Goal: Task Accomplishment & Management: Complete application form

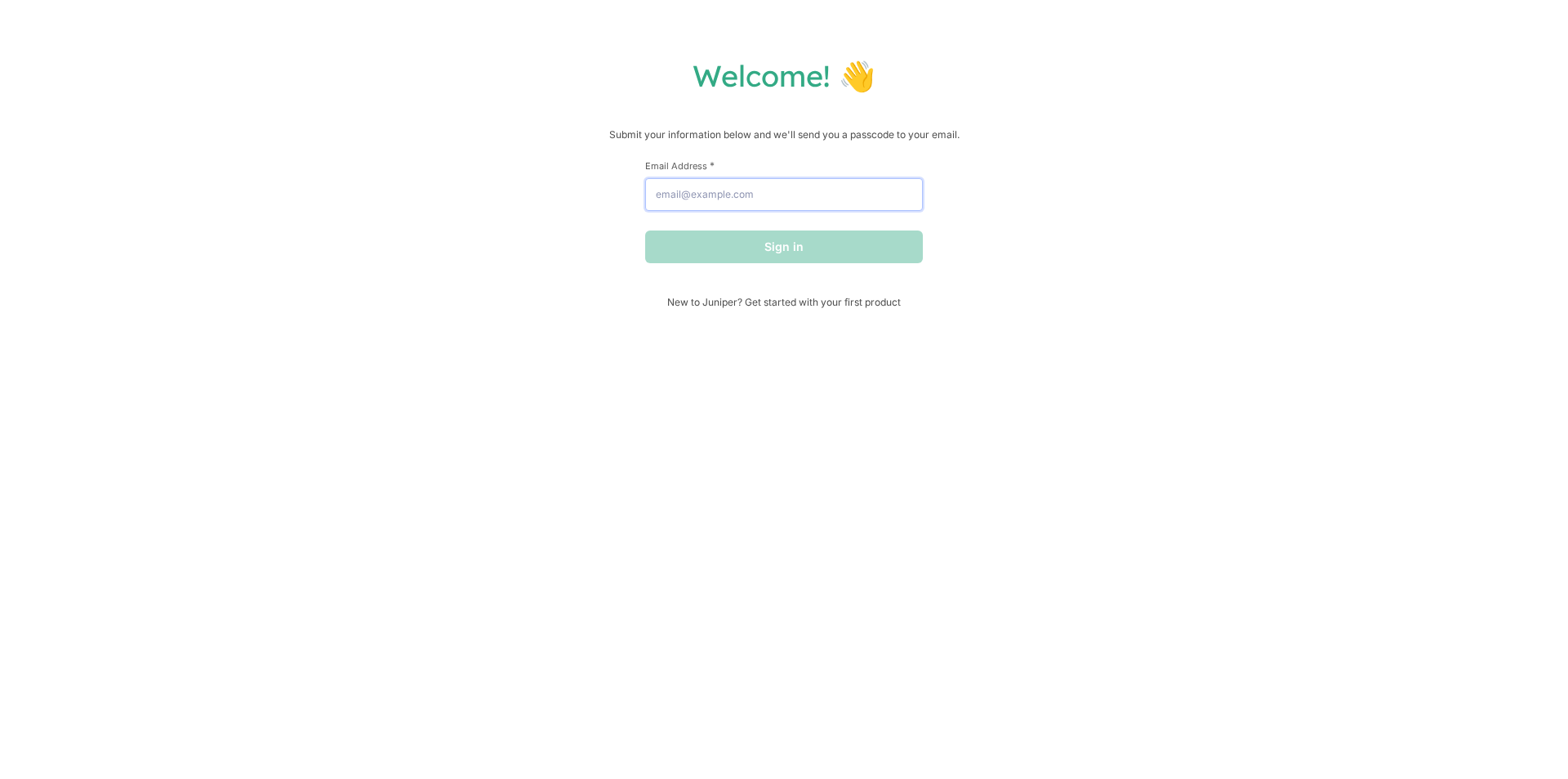
click at [821, 194] on input "Email Address *" at bounding box center [784, 194] width 277 height 33
type input "[EMAIL_ADDRESS][DOMAIN_NAME]"
click at [818, 251] on button "Sign in" at bounding box center [784, 247] width 277 height 33
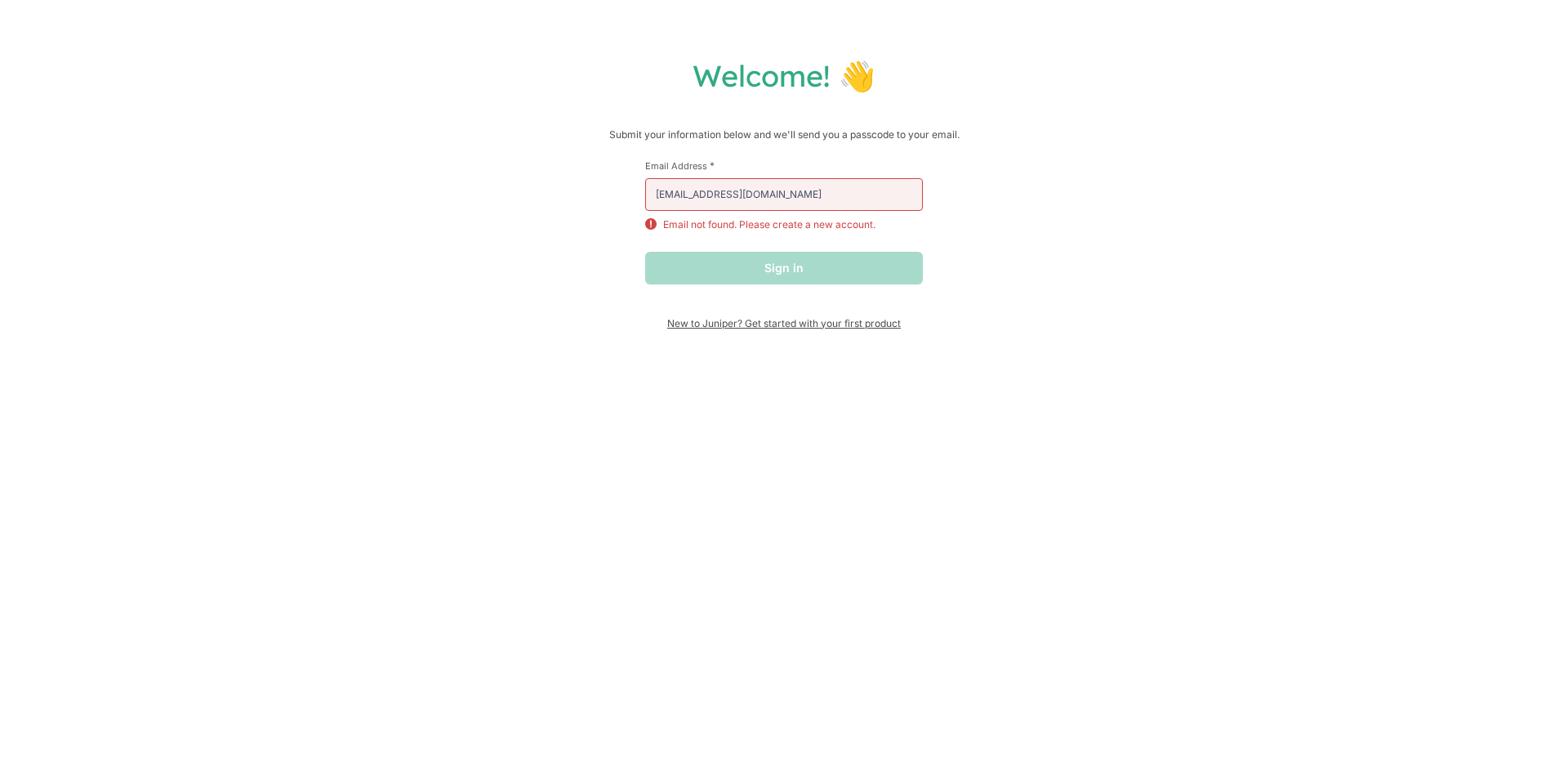
click at [853, 329] on span "New to Juniper? Get started with your first product" at bounding box center [784, 324] width 277 height 13
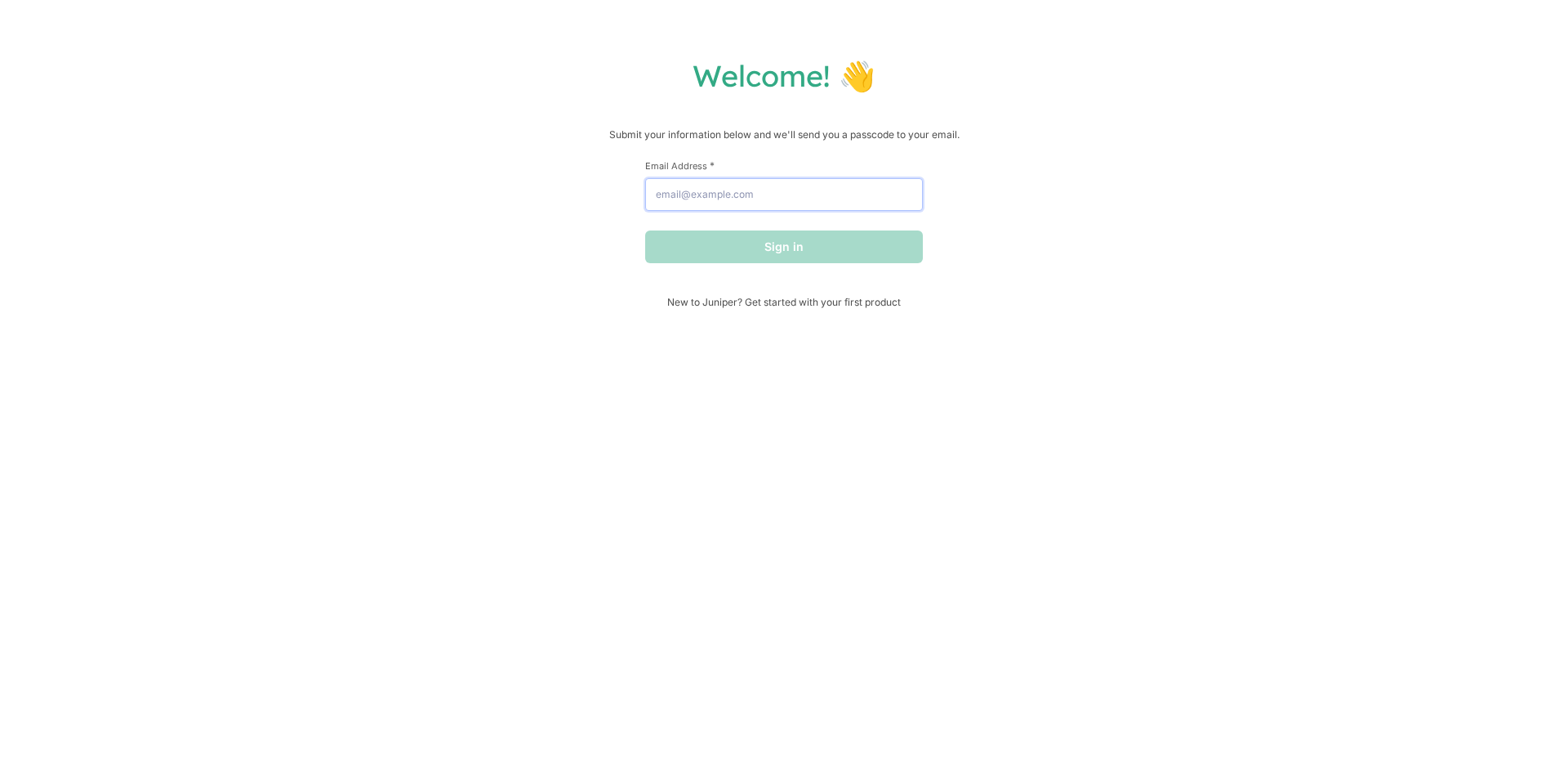
click at [828, 196] on input "Email Address *" at bounding box center [784, 194] width 277 height 33
type input "[EMAIL_ADDRESS][DOMAIN_NAME]"
click at [822, 251] on button "Sign in" at bounding box center [784, 247] width 277 height 33
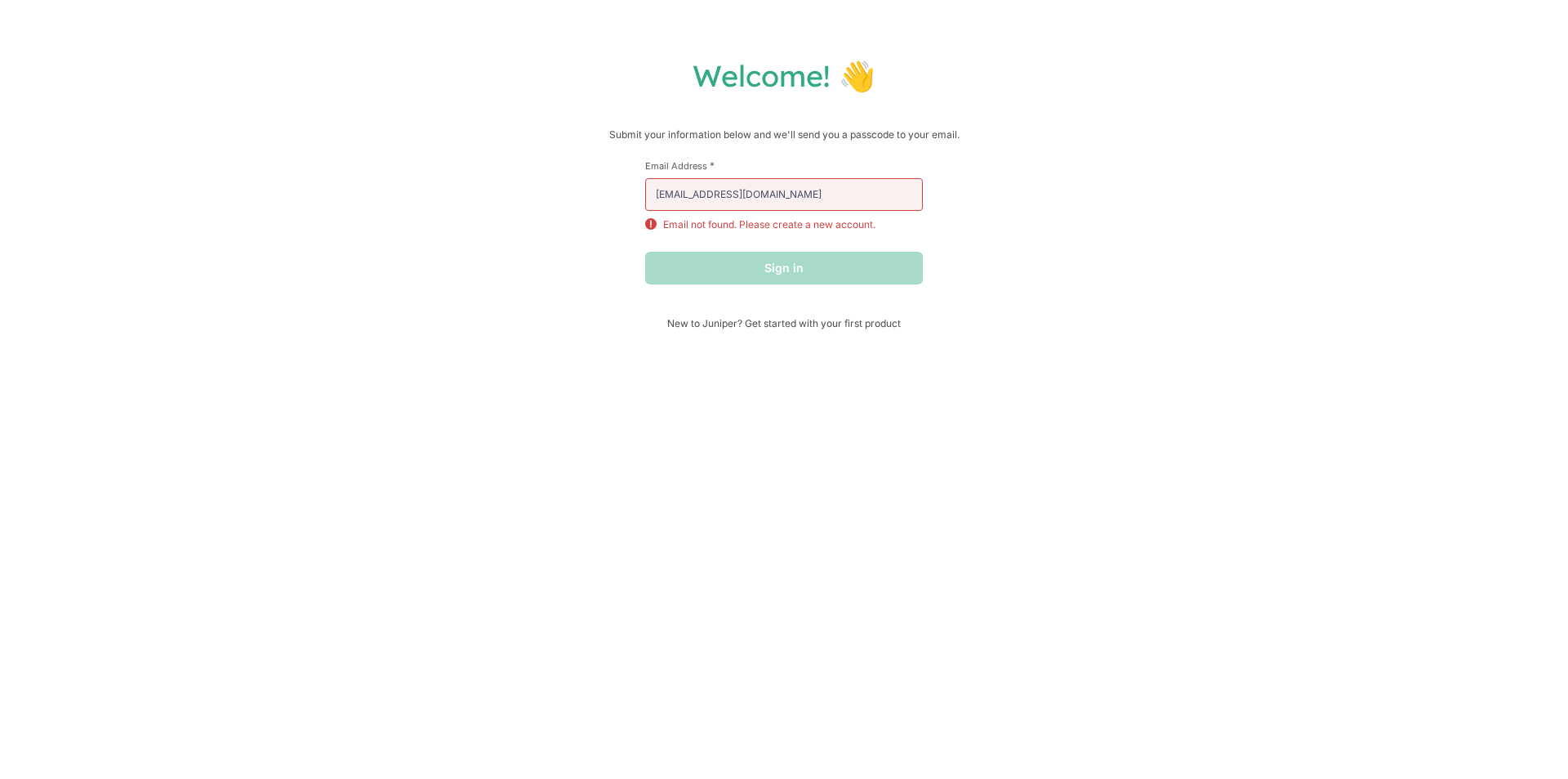
click at [825, 227] on p "Email not found. Please create a new account." at bounding box center [769, 225] width 212 height 15
